Goal: Information Seeking & Learning: Find contact information

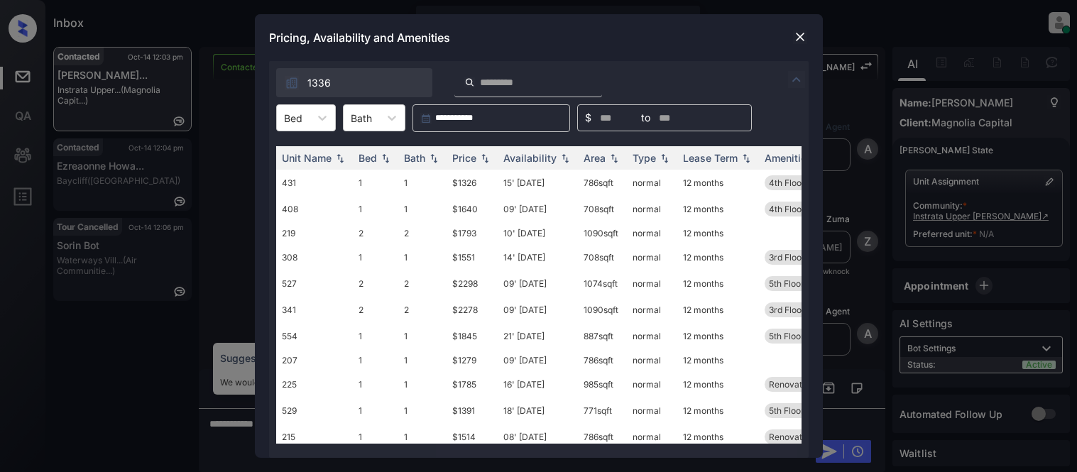
click at [316, 115] on icon at bounding box center [322, 118] width 14 height 14
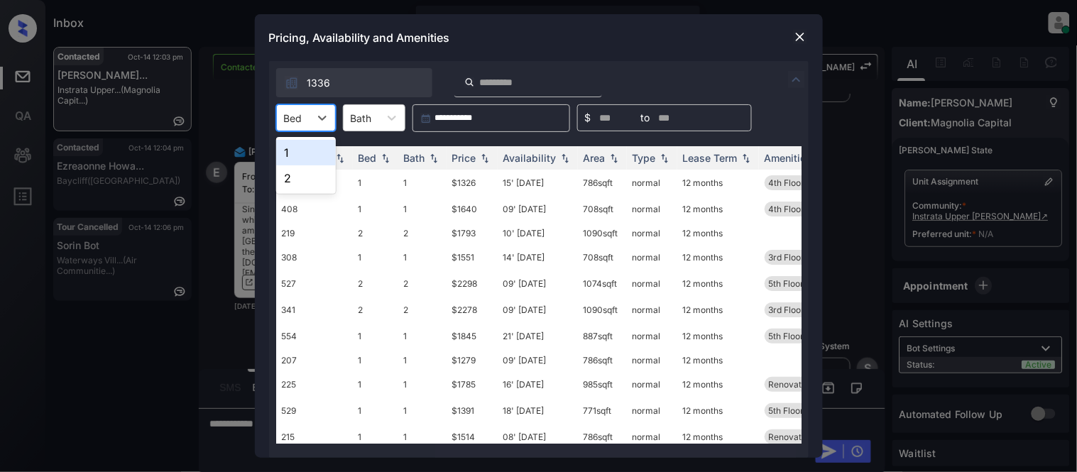
click at [303, 154] on div "1" at bounding box center [306, 153] width 60 height 26
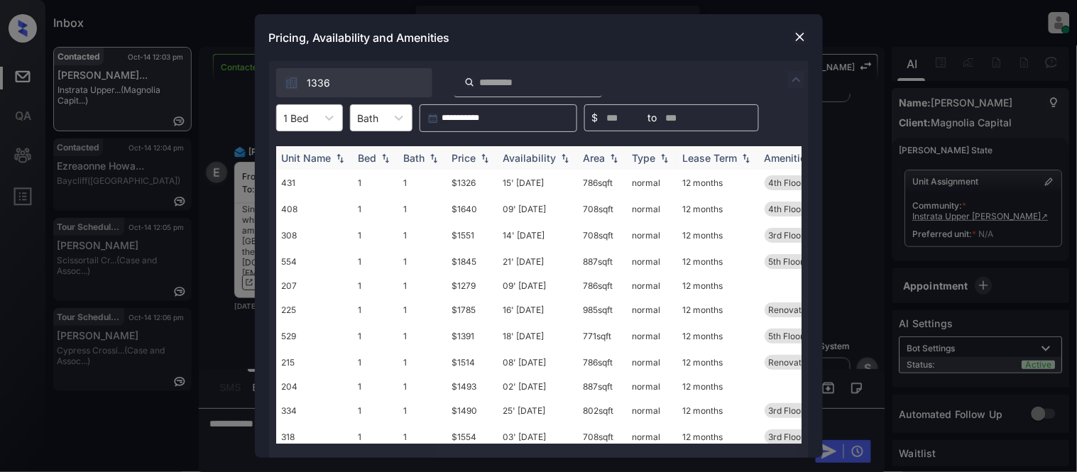
drag, startPoint x: 512, startPoint y: 153, endPoint x: 529, endPoint y: 158, distance: 17.8
click at [512, 153] on div "Availability" at bounding box center [530, 158] width 53 height 12
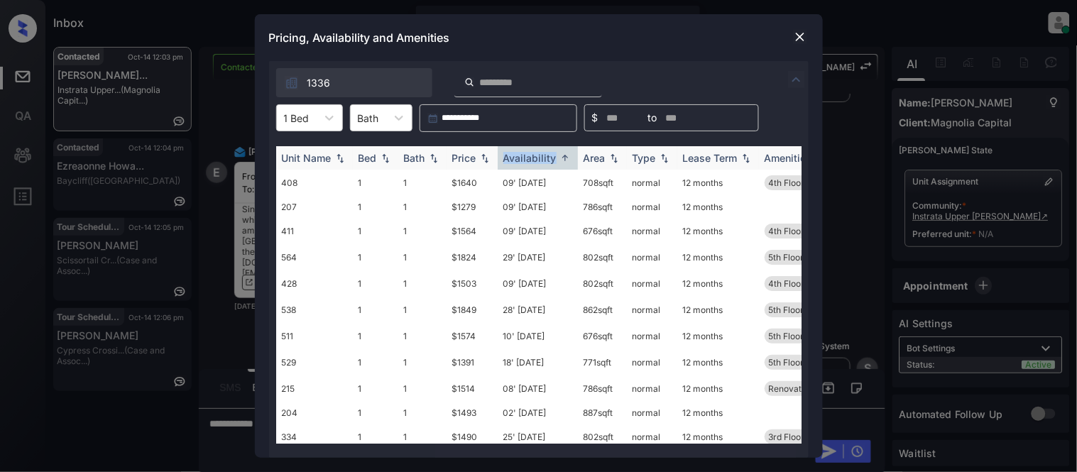
click at [531, 162] on div "Availability" at bounding box center [530, 158] width 53 height 12
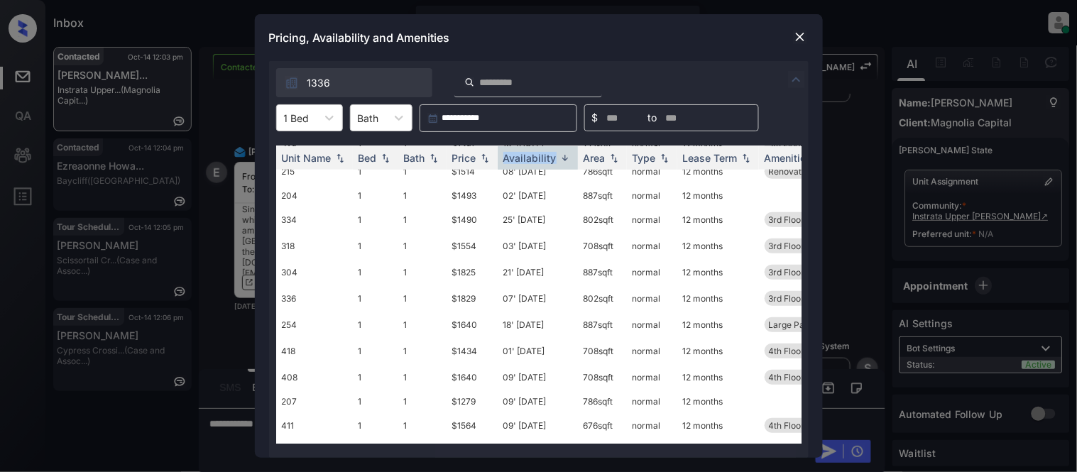
scroll to position [0, 0]
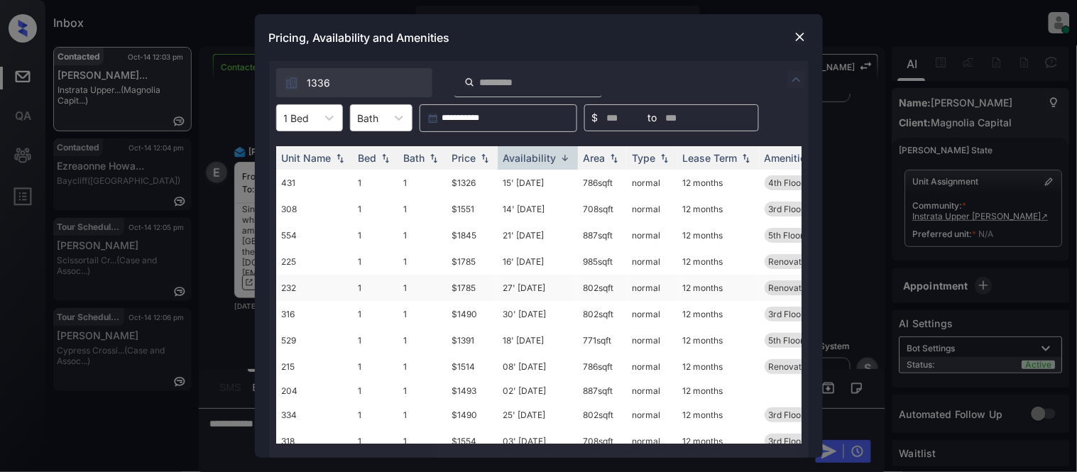
click at [533, 286] on td "27' Dec 25" at bounding box center [538, 288] width 80 height 26
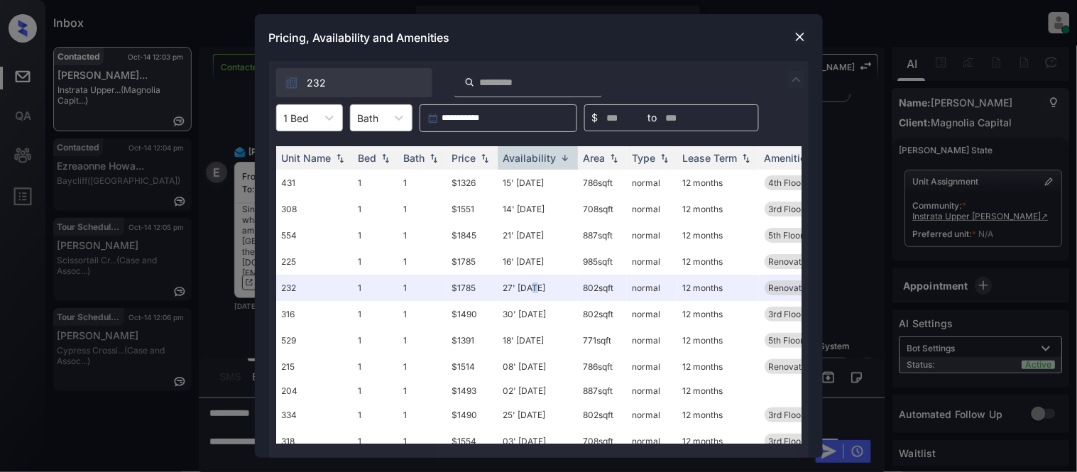
click at [800, 41] on img at bounding box center [800, 37] width 14 height 14
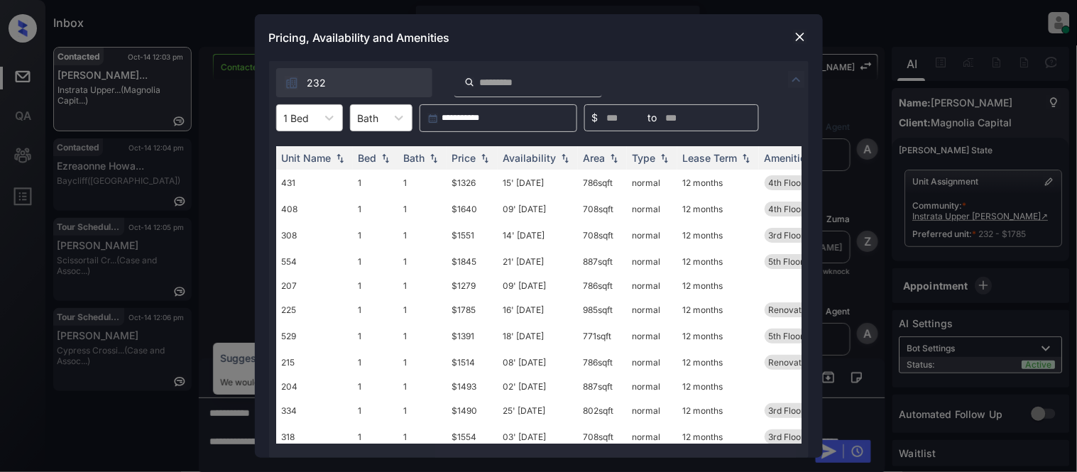
scroll to position [1734, 0]
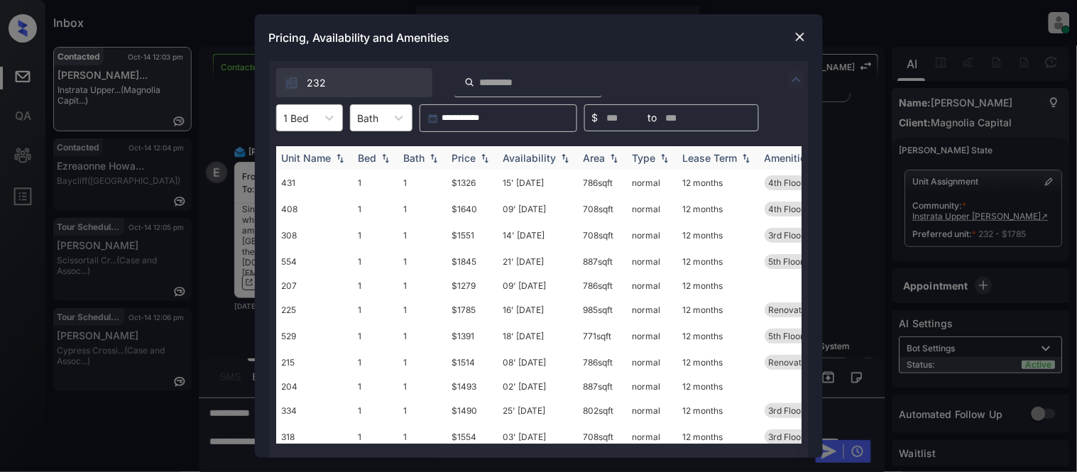
click at [531, 158] on div "Availability" at bounding box center [530, 158] width 53 height 12
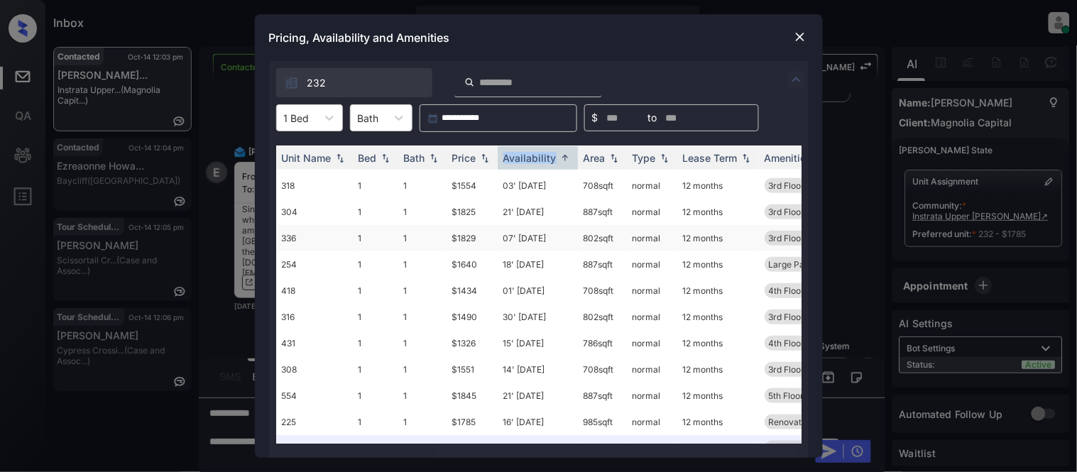
scroll to position [305, 0]
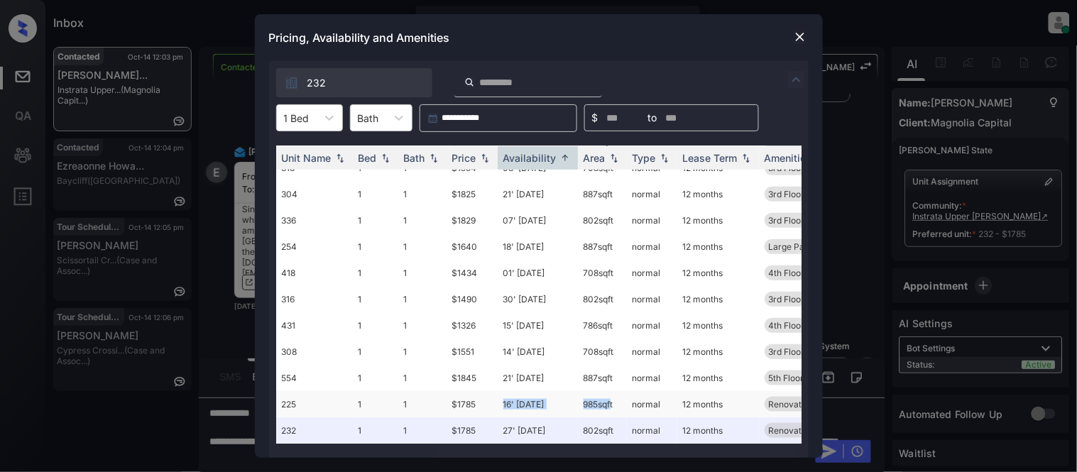
drag, startPoint x: 504, startPoint y: 393, endPoint x: 608, endPoint y: 395, distance: 103.7
click at [608, 395] on tr "225 1 1 $1785 16' Dec 25 985 sqft normal 12 months Renovated- Larg..." at bounding box center [647, 404] width 742 height 26
drag, startPoint x: 446, startPoint y: 396, endPoint x: 548, endPoint y: 394, distance: 101.6
click at [548, 394] on tr "225 1 1 $1785 16' Dec 25 985 sqft normal 12 months Renovated- Larg..." at bounding box center [647, 404] width 742 height 26
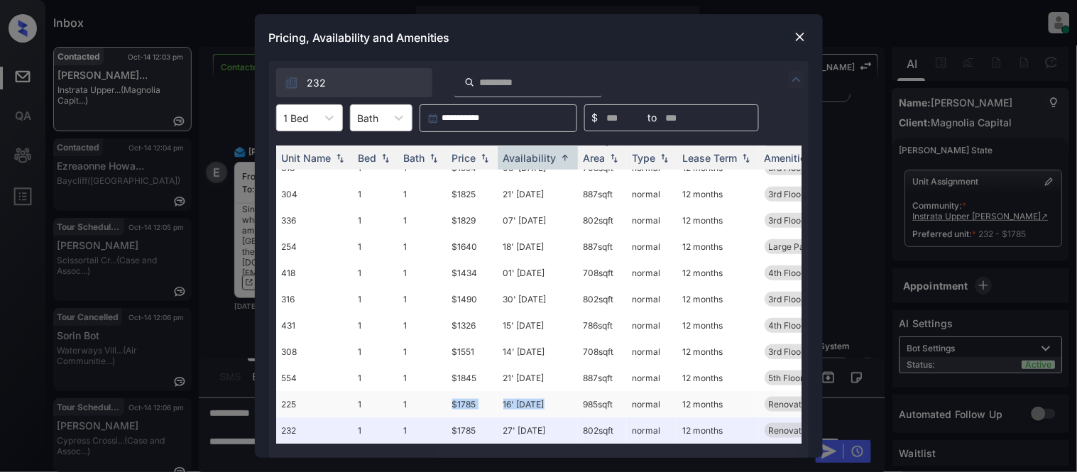
copy tr "$1785 16' Dec 25"
click at [798, 38] on img at bounding box center [800, 37] width 14 height 14
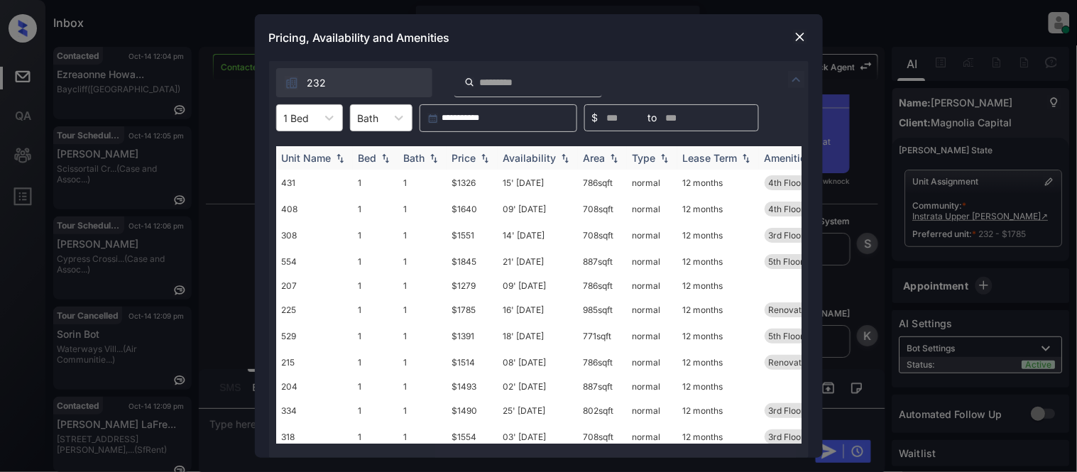
scroll to position [2686, 0]
click at [550, 157] on div "Availability" at bounding box center [530, 158] width 53 height 12
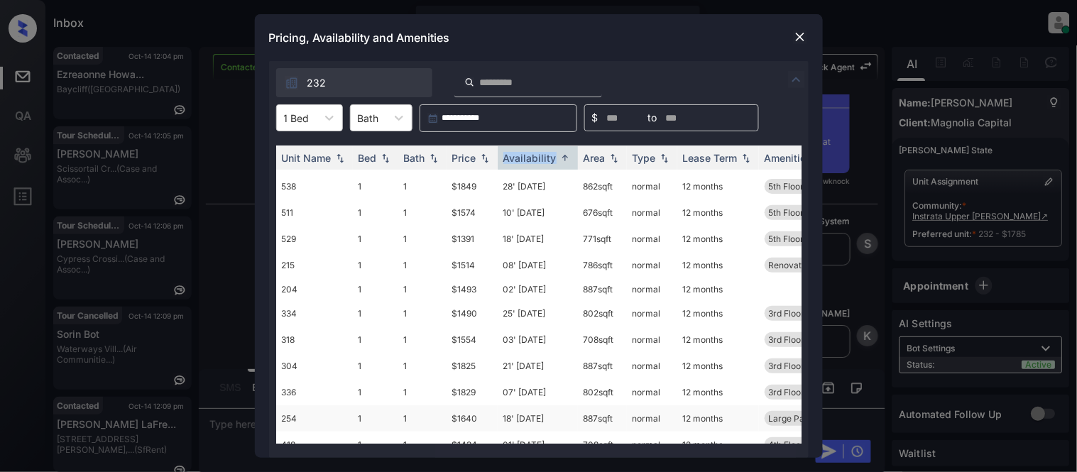
scroll to position [305, 0]
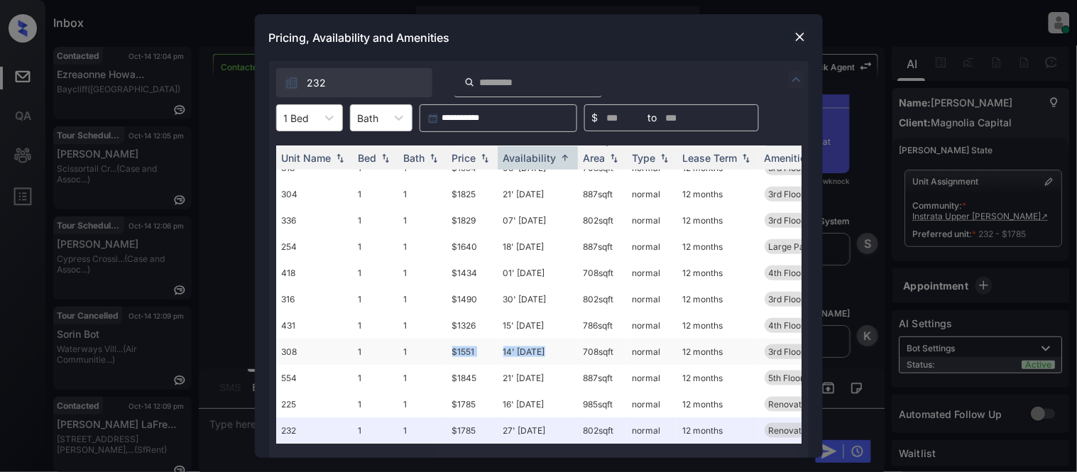
drag, startPoint x: 445, startPoint y: 341, endPoint x: 547, endPoint y: 337, distance: 101.6
click at [547, 339] on tr "308 1 1 $1551 14' Dec 25 708 sqft normal 12 months 3rd Floor Renovated- Smal..." at bounding box center [647, 352] width 742 height 26
copy tr "$1551 14' Dec 25"
click at [805, 31] on img at bounding box center [800, 37] width 14 height 14
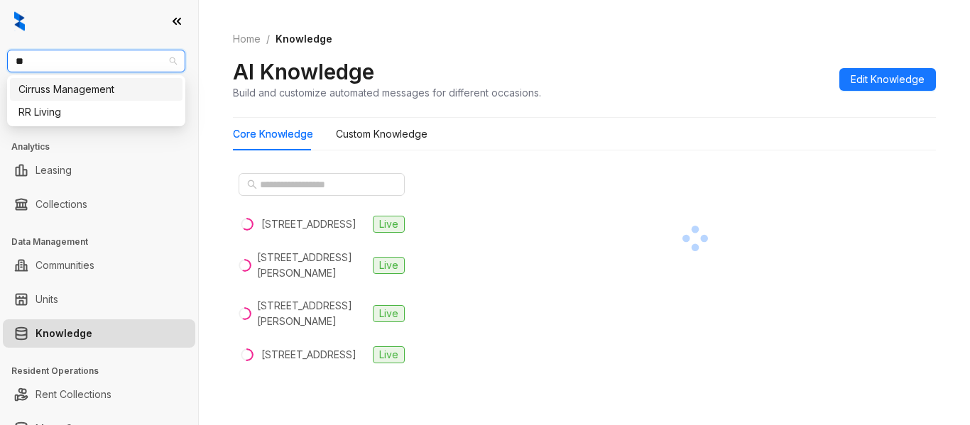
click at [76, 112] on div "RR Living" at bounding box center [96, 112] width 156 height 16
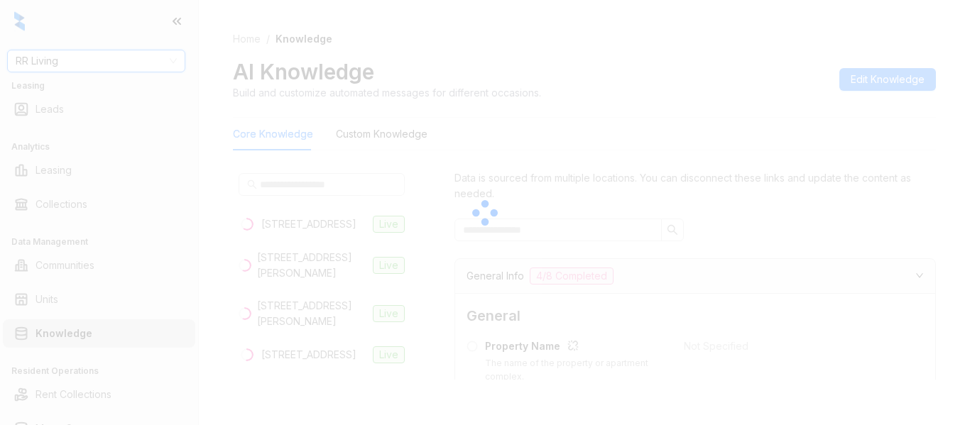
click at [251, 183] on div at bounding box center [485, 212] width 970 height 425
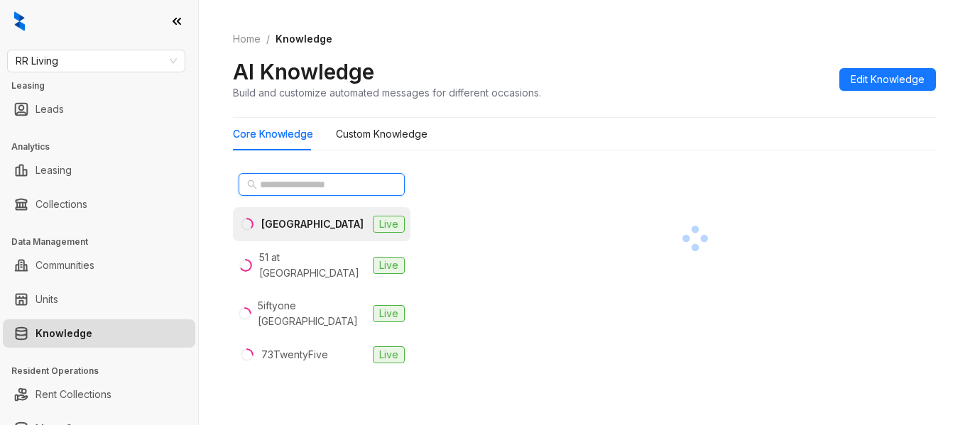
click at [269, 178] on input "text" at bounding box center [322, 185] width 125 height 16
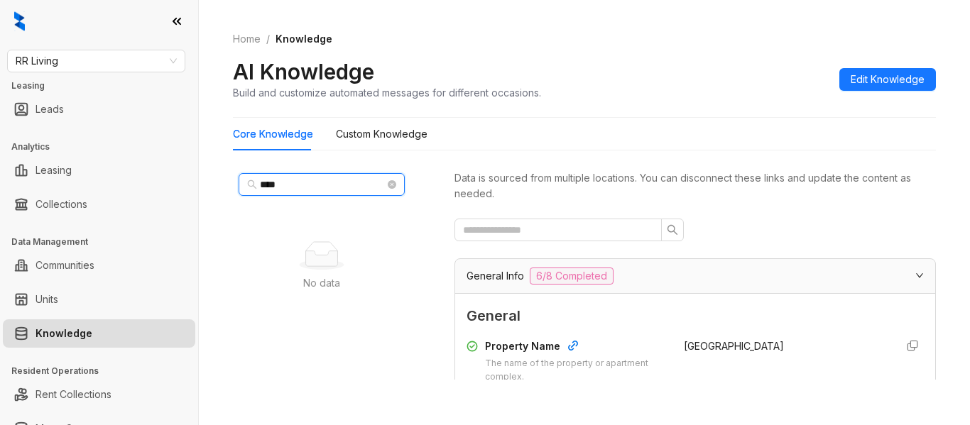
drag, startPoint x: 298, startPoint y: 182, endPoint x: 13, endPoint y: 145, distance: 286.5
click at [60, 149] on div "RR Living Leasing Leads Analytics Leasing Collections Data Management Communiti…" at bounding box center [485, 212] width 970 height 425
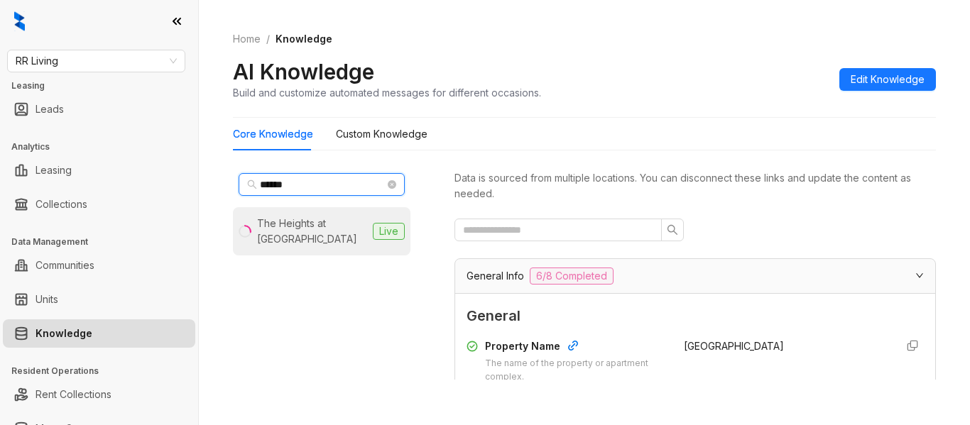
type input "******"
click at [298, 236] on div "The Heights at [GEOGRAPHIC_DATA]" at bounding box center [312, 231] width 110 height 31
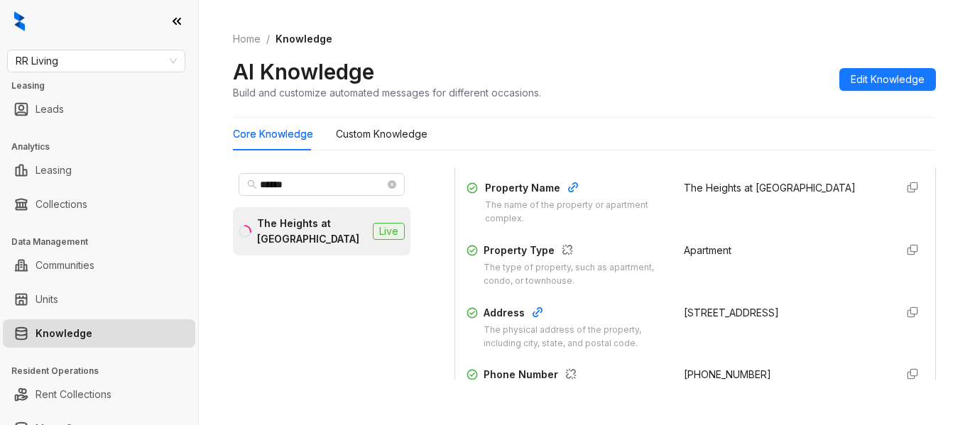
scroll to position [213, 0]
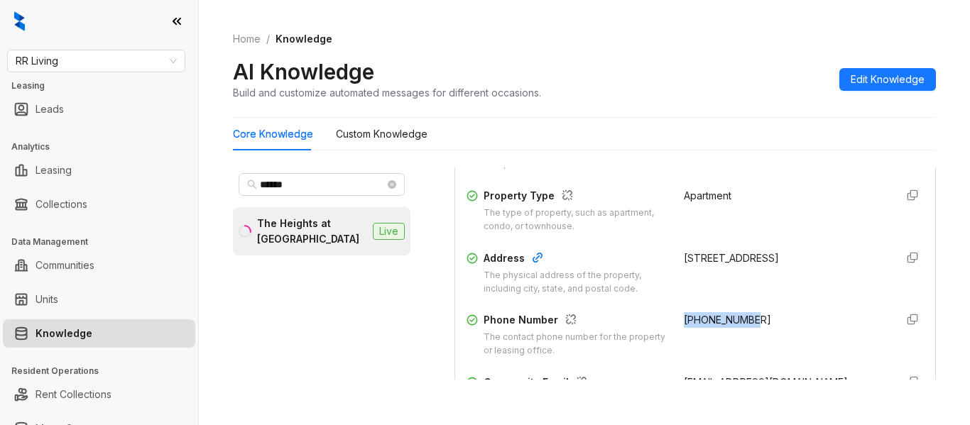
drag, startPoint x: 754, startPoint y: 328, endPoint x: 668, endPoint y: 331, distance: 86.0
click at [684, 331] on div "[PHONE_NUMBER]" at bounding box center [784, 334] width 200 height 45
copy span "[PHONE_NUMBER]"
drag, startPoint x: 718, startPoint y: 47, endPoint x: 457, endPoint y: 5, distance: 264.0
click at [718, 47] on div "Home / Knowledge AI Knowledge Build and customize automated messages for differ…" at bounding box center [584, 66] width 703 height 104
